Goal: Information Seeking & Learning: Find specific fact

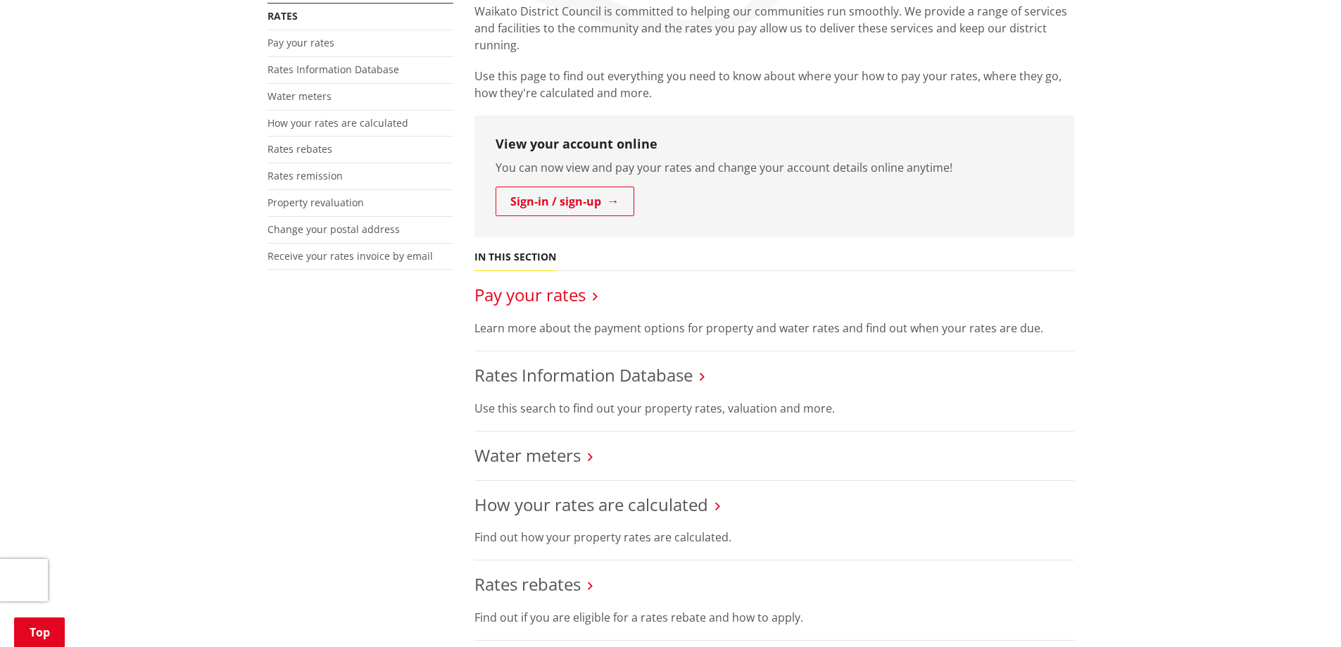
scroll to position [352, 0]
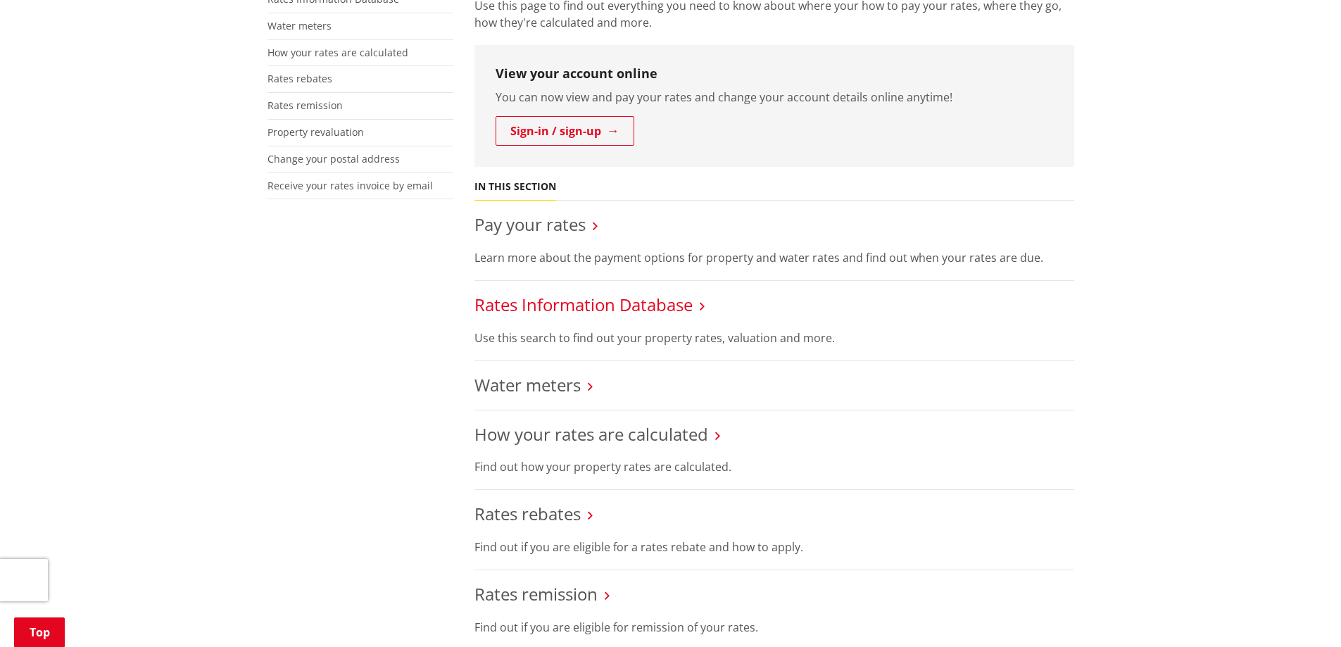
click at [539, 305] on link "Rates Information Database" at bounding box center [583, 304] width 218 height 23
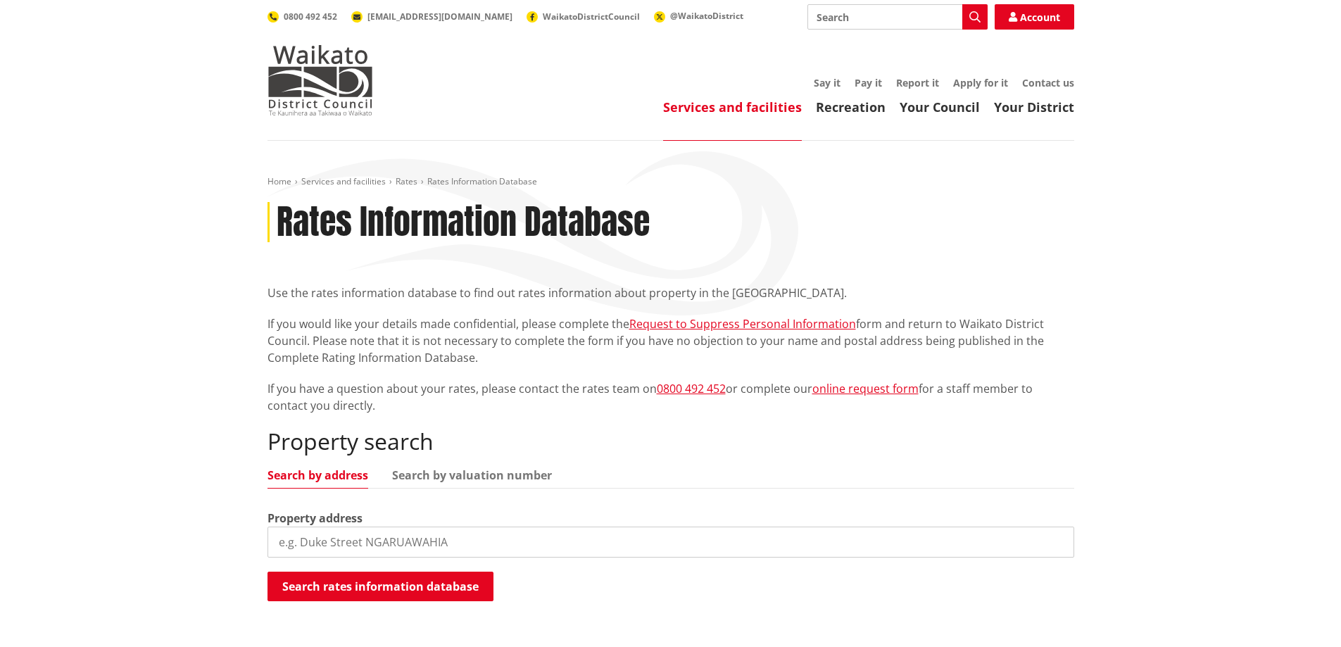
click at [288, 541] on input "search" at bounding box center [671, 542] width 807 height 31
type input "26 Twin Oaks Drive"
click at [359, 593] on button "Search rates information database" at bounding box center [381, 587] width 226 height 30
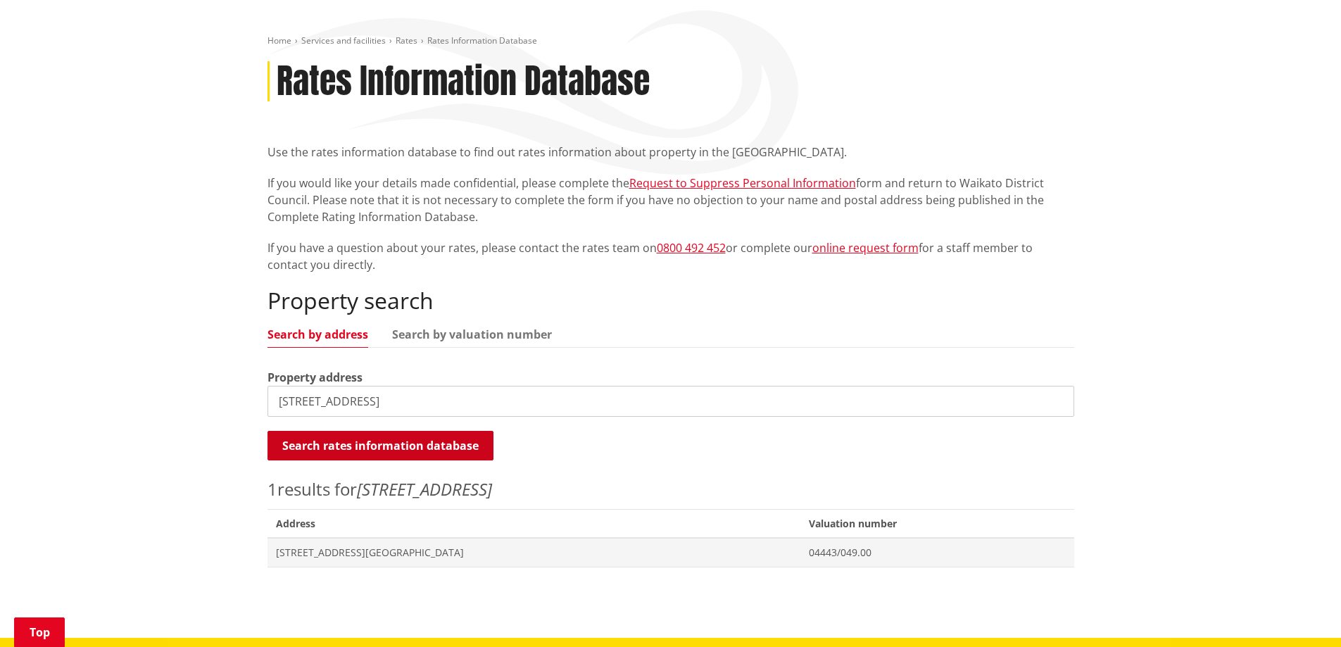
scroll to position [211, 0]
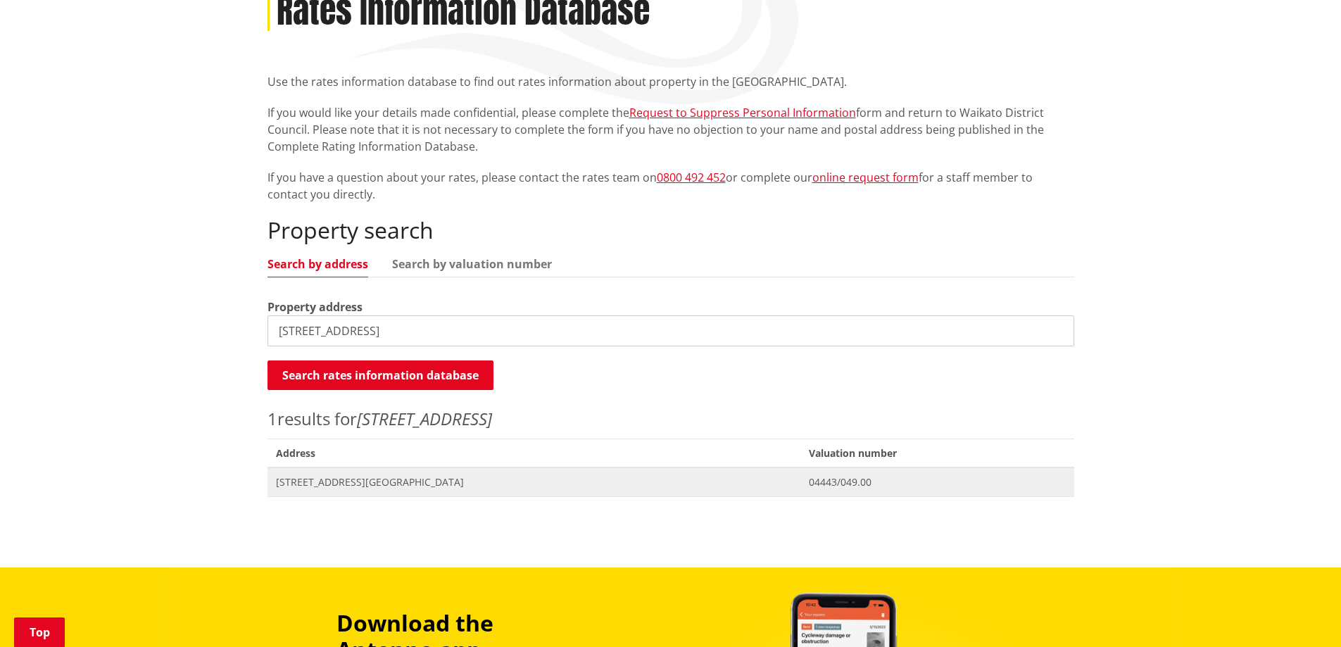
click at [349, 483] on span "[STREET_ADDRESS][GEOGRAPHIC_DATA]" at bounding box center [534, 482] width 517 height 14
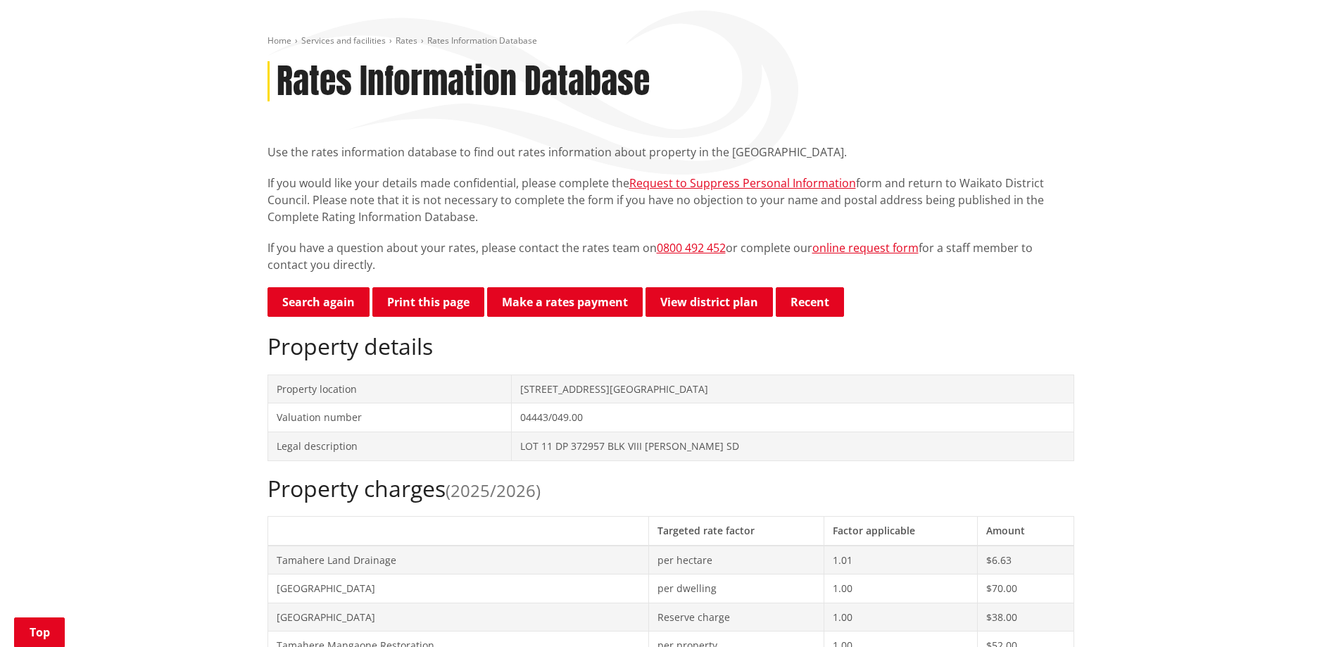
scroll to position [70, 0]
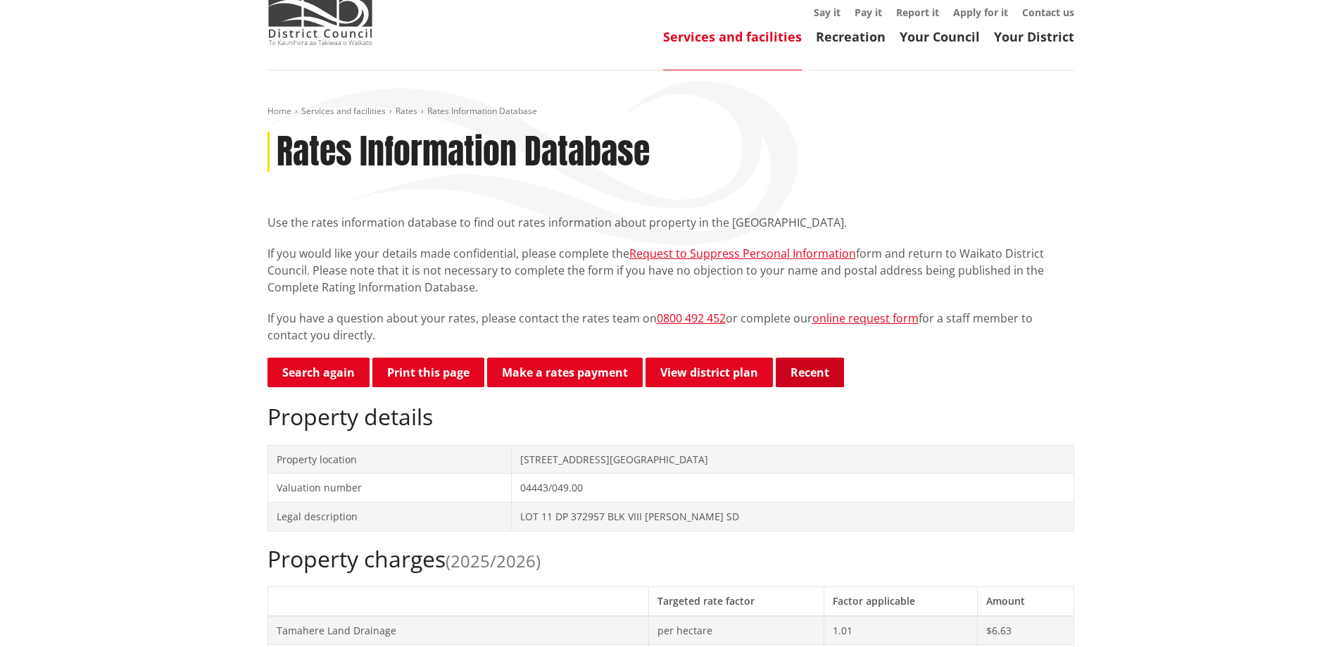
drag, startPoint x: 809, startPoint y: 375, endPoint x: 780, endPoint y: 371, distance: 29.1
click at [809, 374] on button "Recent" at bounding box center [810, 373] width 68 height 30
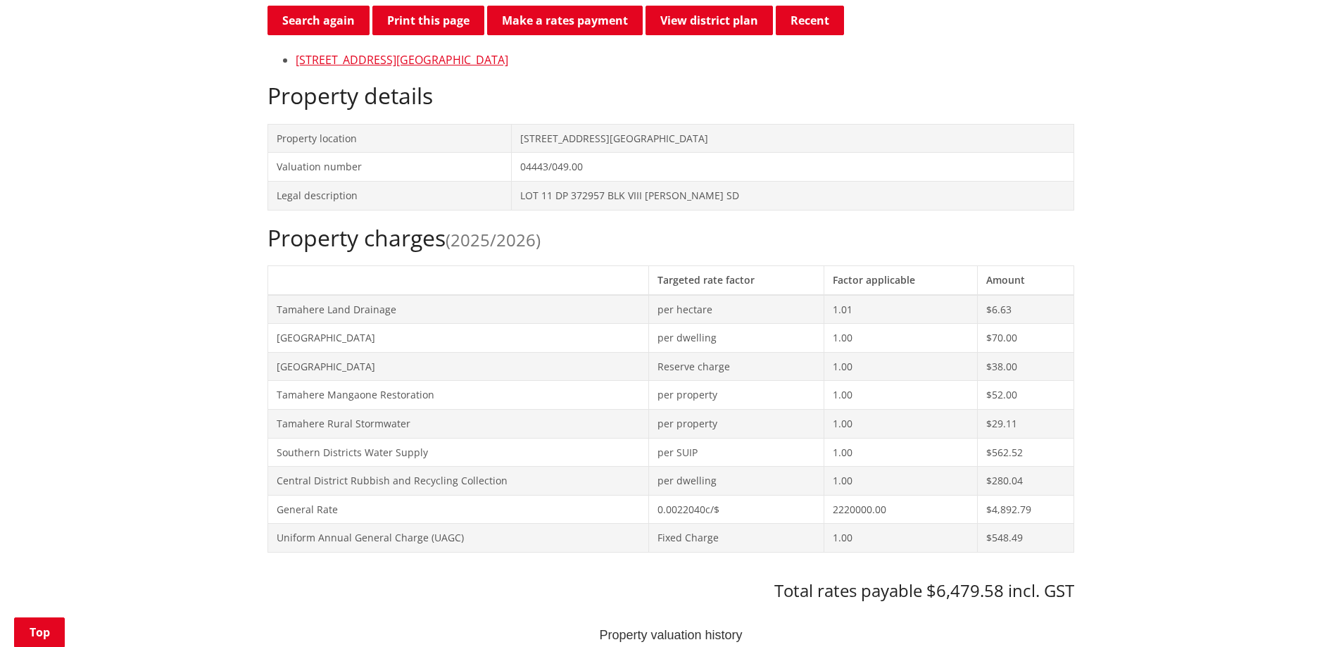
scroll to position [352, 0]
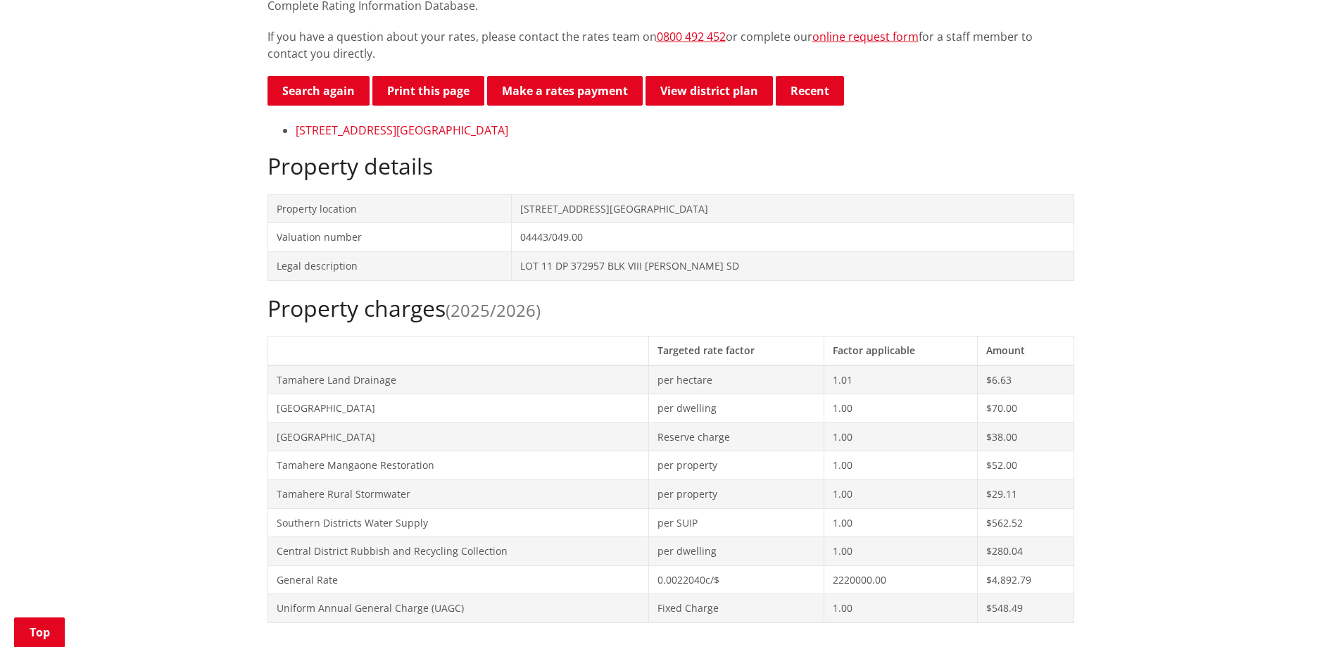
click at [358, 130] on link "[STREET_ADDRESS][GEOGRAPHIC_DATA]" at bounding box center [402, 129] width 213 height 15
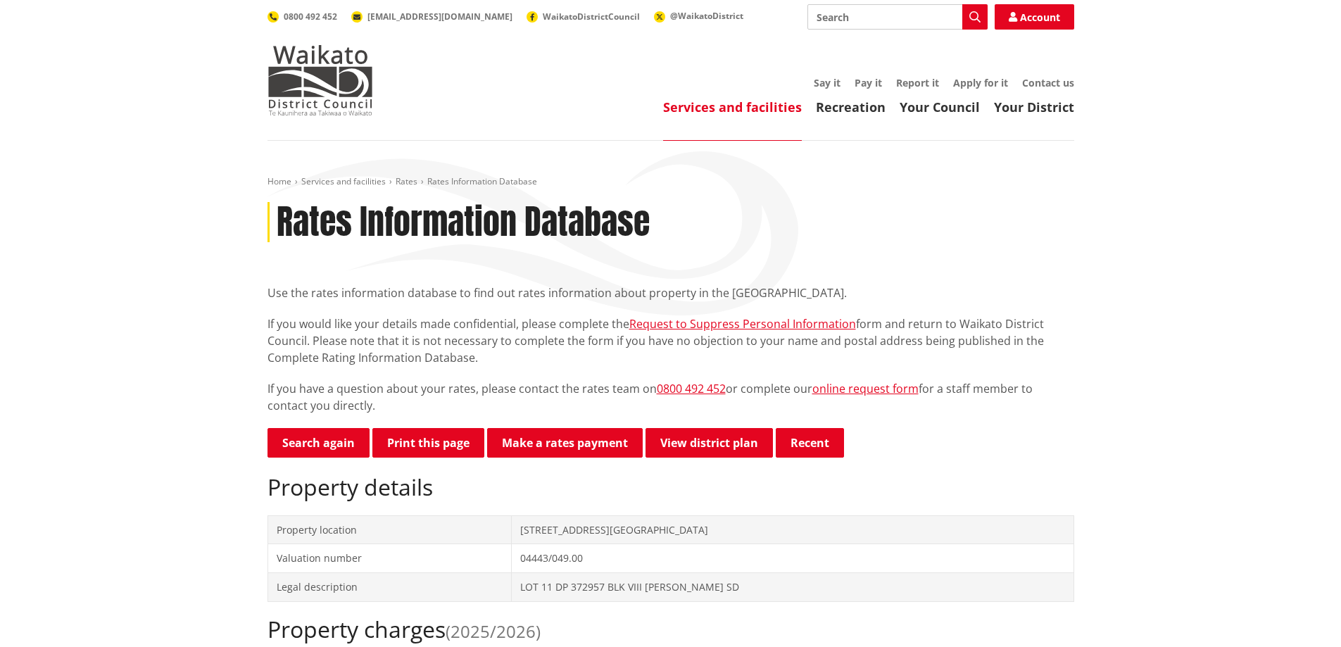
click at [844, 13] on input "Search" at bounding box center [897, 16] width 180 height 25
type input "water rates"
click at [975, 16] on icon "button" at bounding box center [974, 16] width 11 height 11
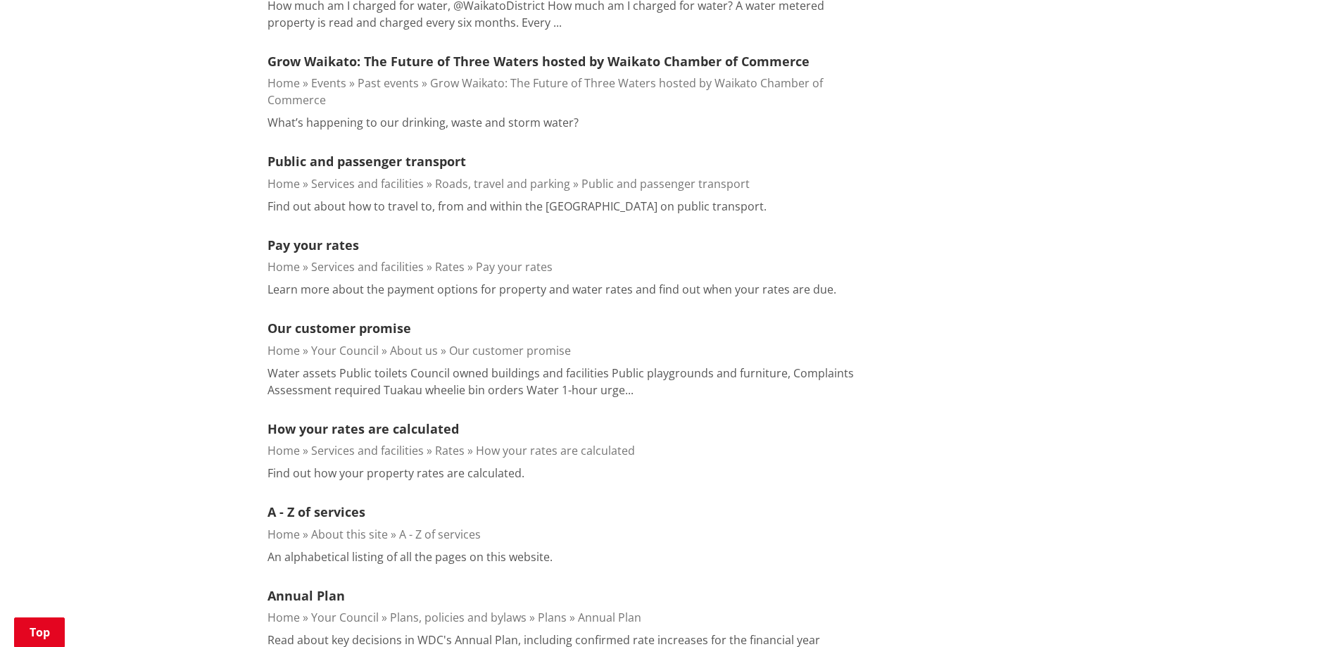
scroll to position [1056, 0]
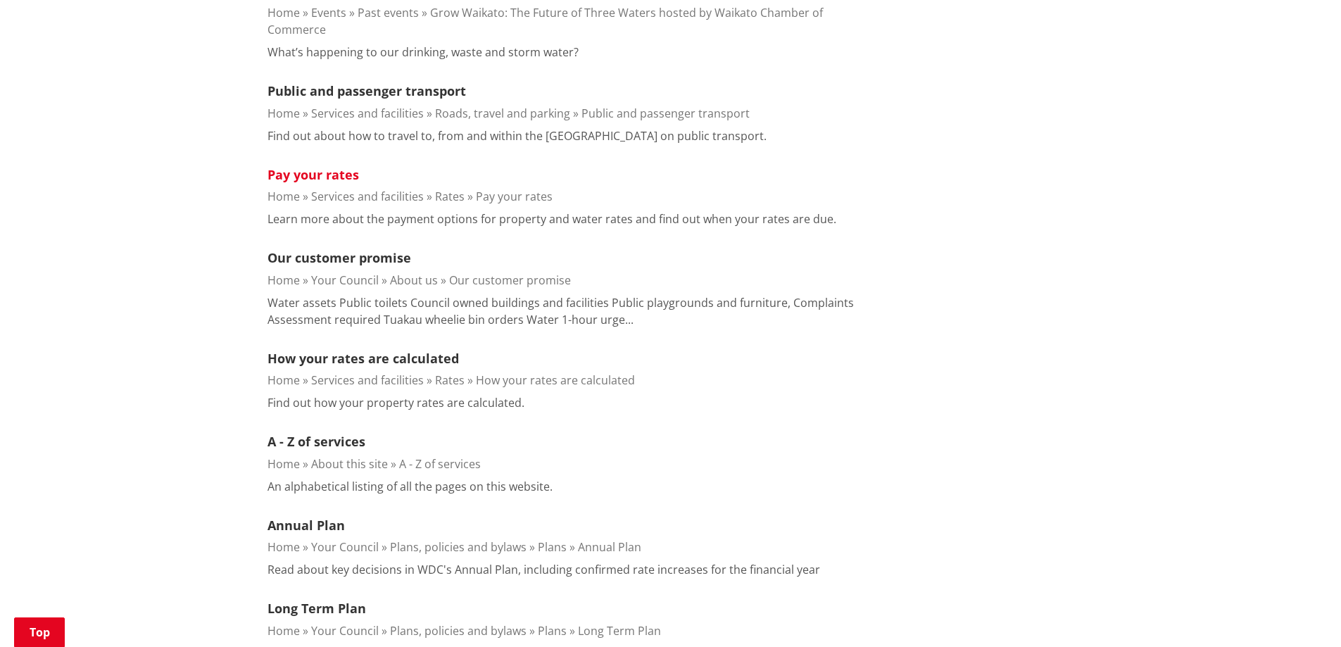
click at [331, 166] on link "Pay your rates" at bounding box center [314, 174] width 92 height 17
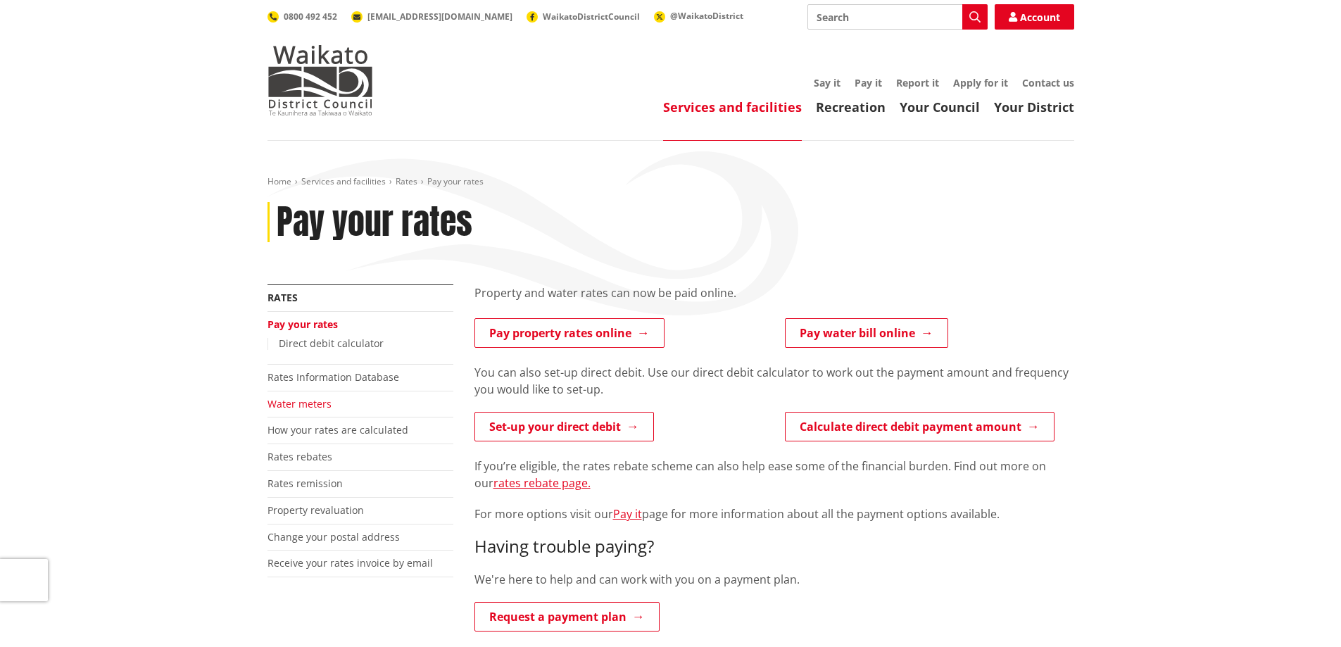
click at [312, 405] on link "Water meters" at bounding box center [300, 403] width 64 height 13
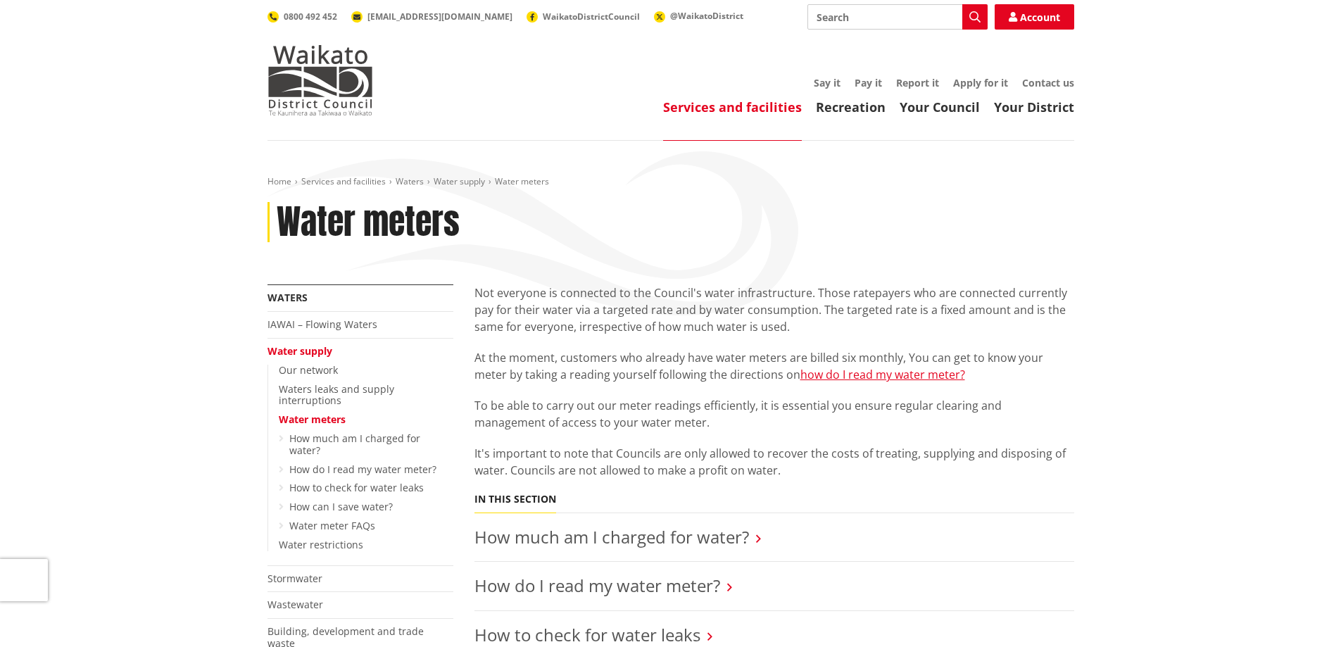
click at [822, 15] on input "Search" at bounding box center [897, 16] width 180 height 25
click at [892, 67] on div "Rates" at bounding box center [897, 68] width 179 height 25
type input "Rates"
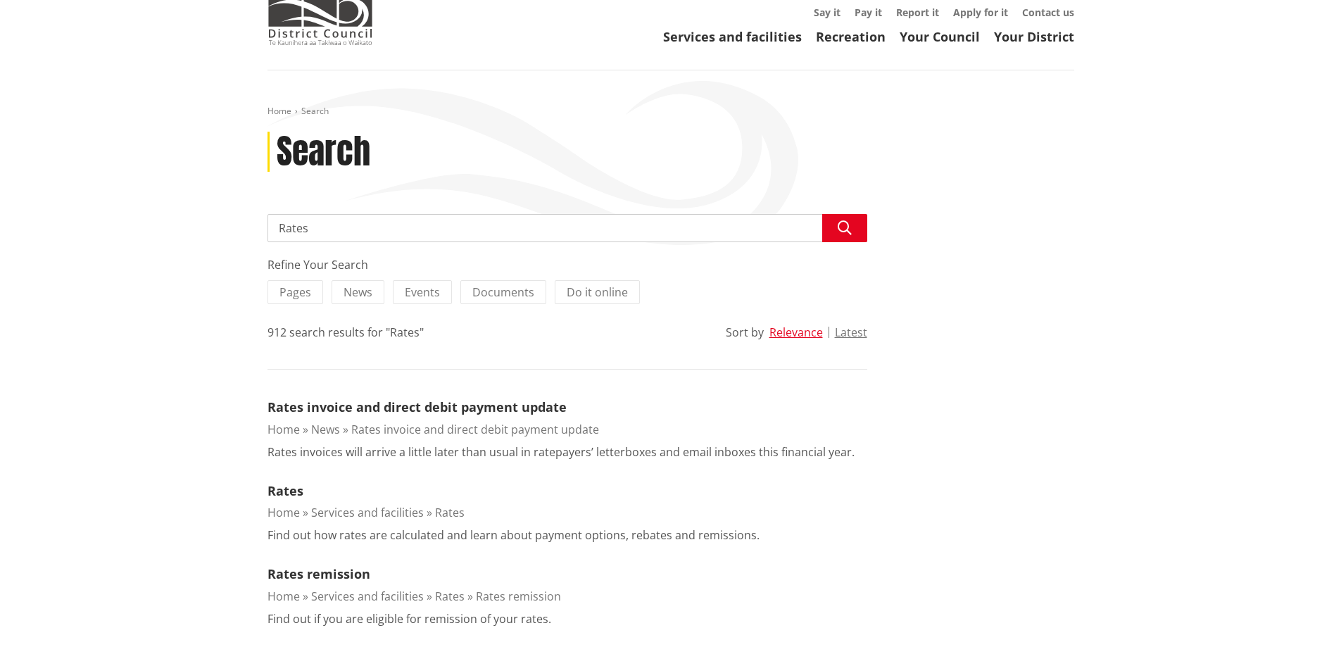
scroll to position [211, 0]
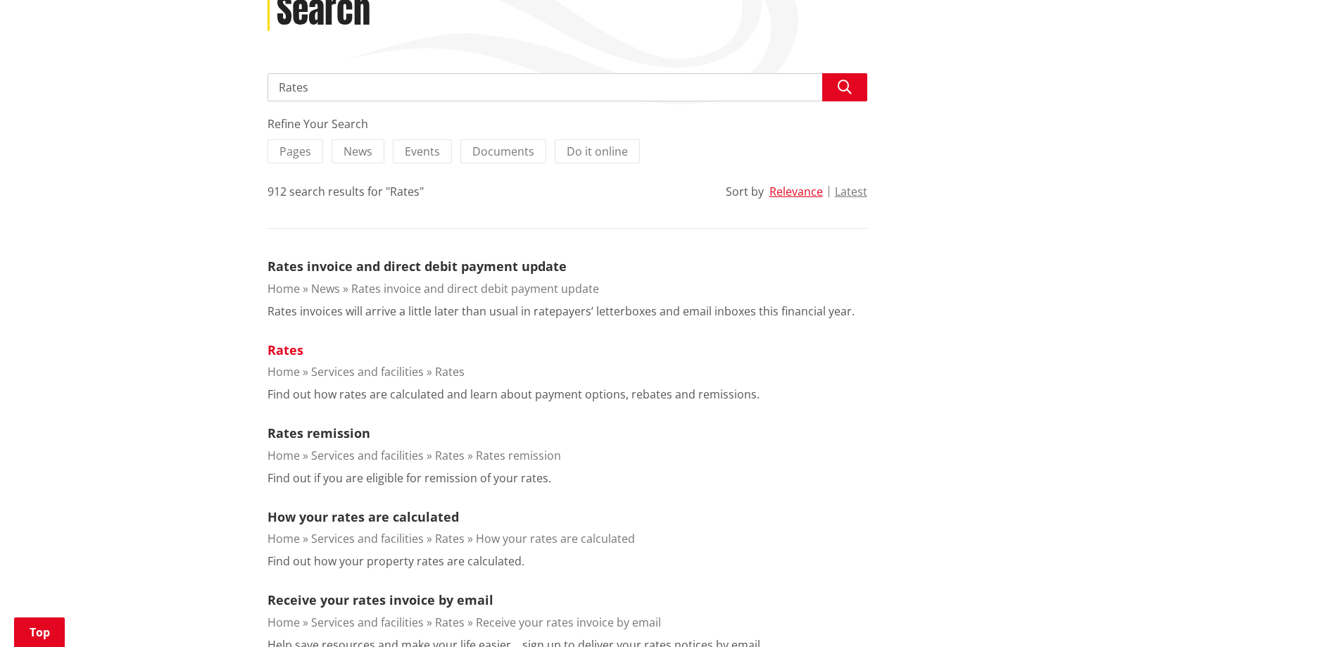
click at [293, 347] on link "Rates" at bounding box center [286, 349] width 36 height 17
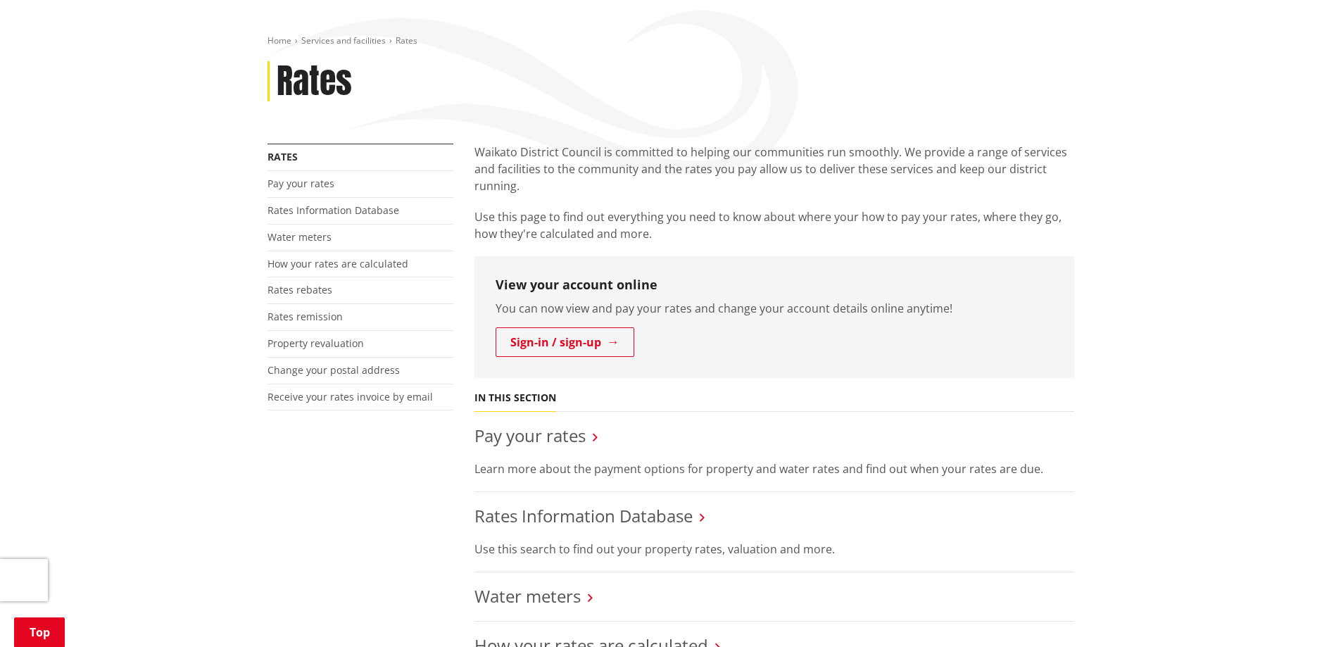
scroll to position [282, 0]
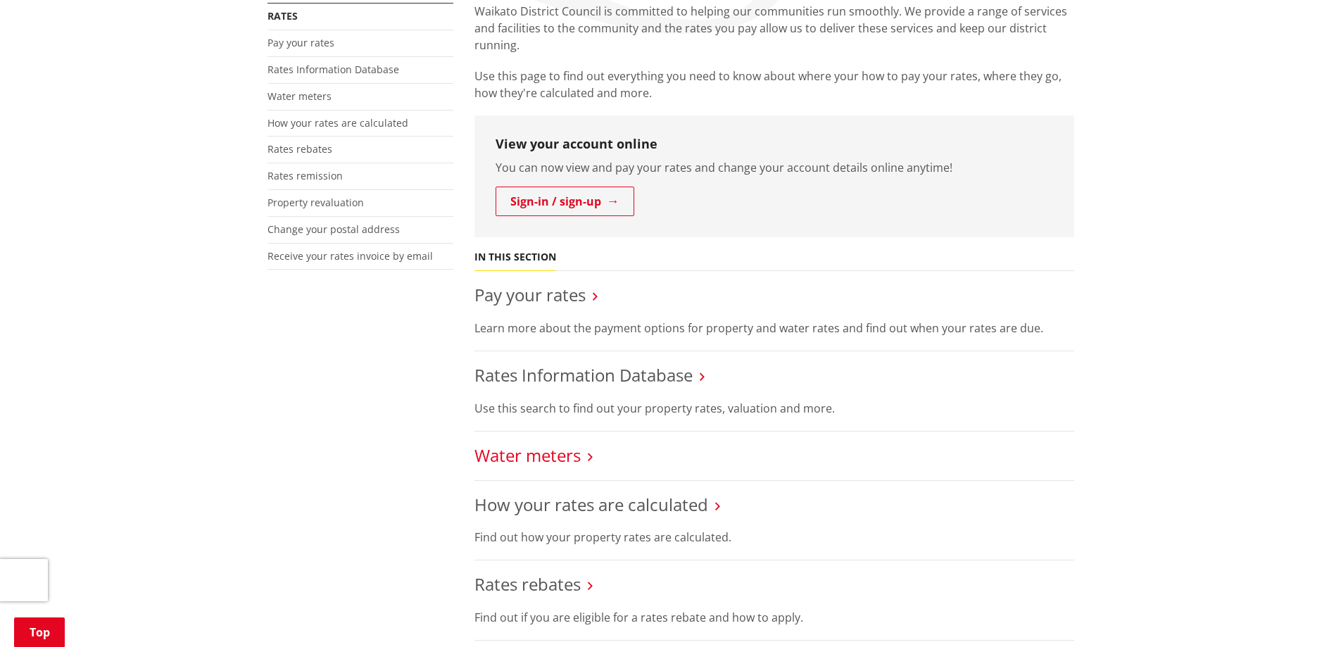
click at [522, 453] on link "Water meters" at bounding box center [527, 455] width 106 height 23
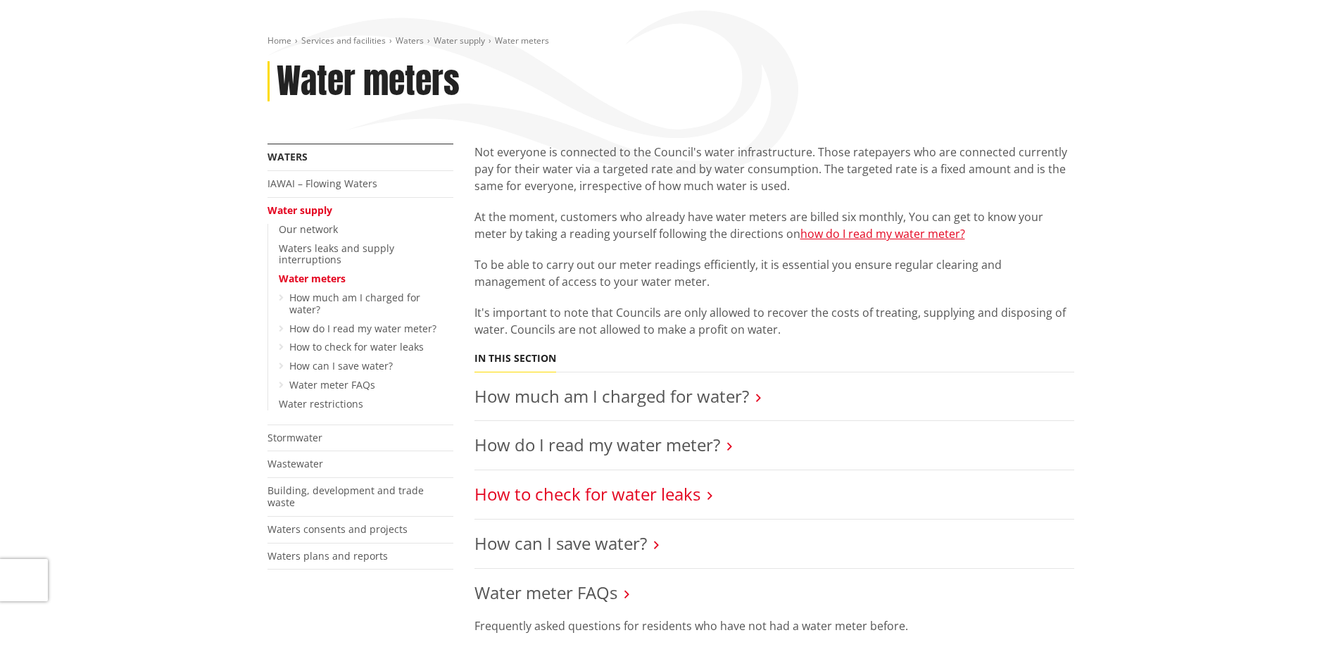
scroll to position [211, 0]
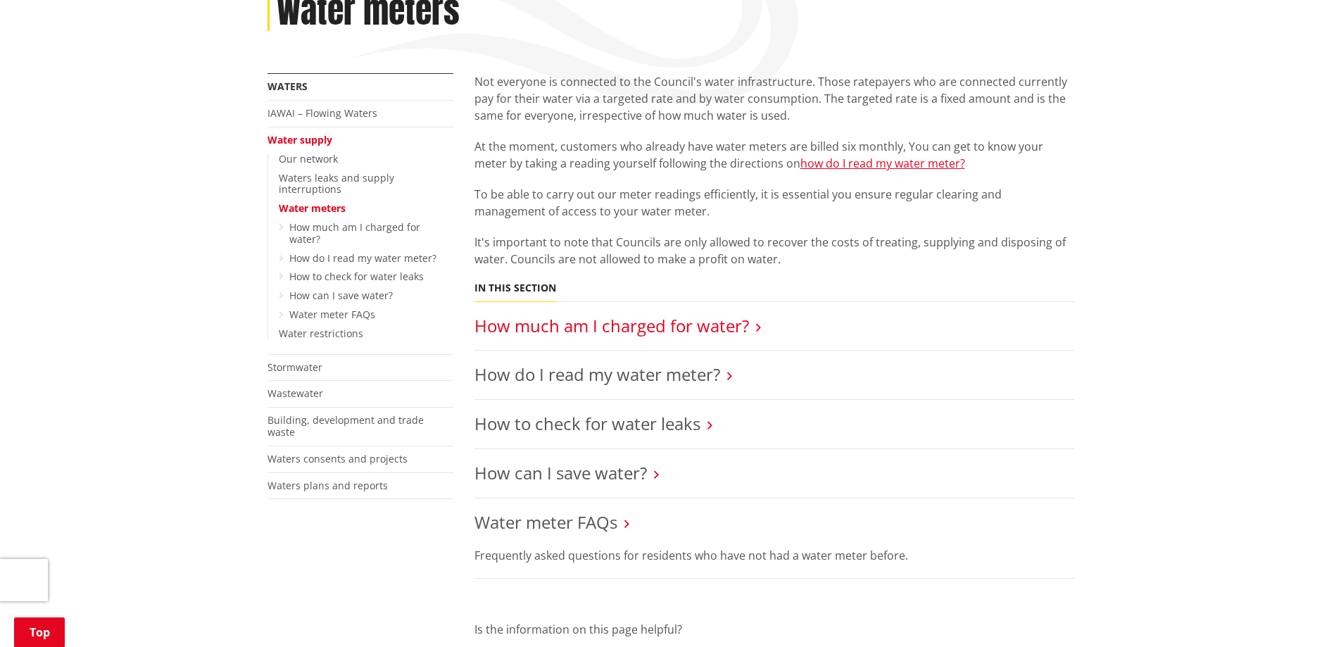
click at [529, 329] on link "How much am I charged for water?" at bounding box center [611, 325] width 275 height 23
